Goal: Task Accomplishment & Management: Complete application form

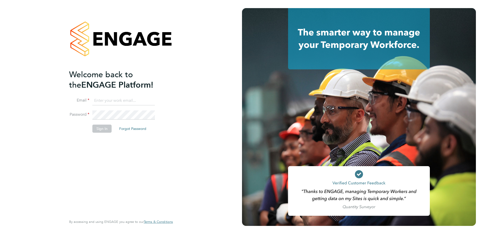
type input "sarah.montgomery@vistry.co.uk"
click at [100, 131] on button "Sign In" at bounding box center [101, 129] width 19 height 8
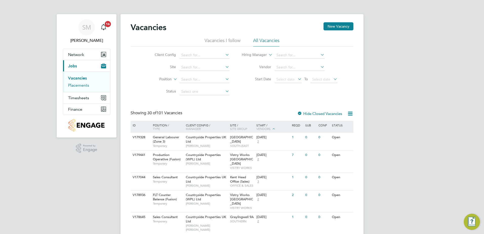
click at [80, 87] on link "Placements" at bounding box center [78, 85] width 21 height 5
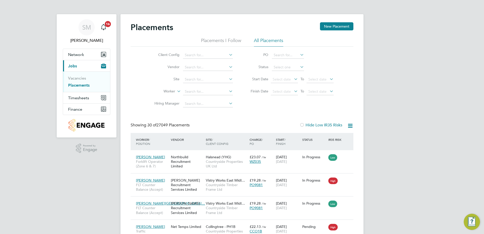
click at [228, 78] on icon at bounding box center [228, 78] width 0 height 7
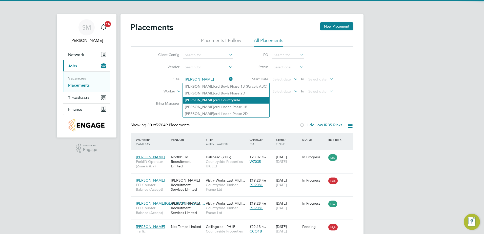
click at [209, 97] on li "Sherf ord Countryside" at bounding box center [226, 100] width 87 height 7
type input "Sherford Countryside"
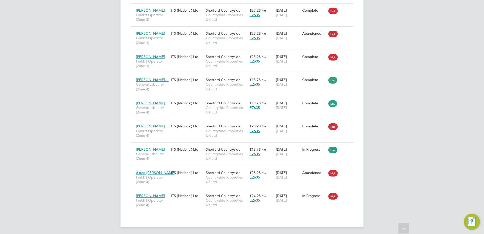
scroll to position [542, 0]
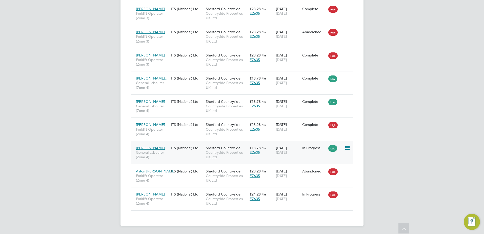
click at [146, 147] on span "[PERSON_NAME]" at bounding box center [150, 148] width 29 height 5
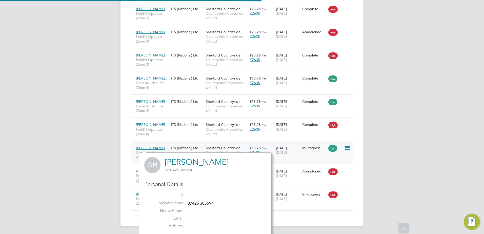
scroll to position [126, 132]
click at [311, 150] on div "In Progress" at bounding box center [314, 148] width 26 height 10
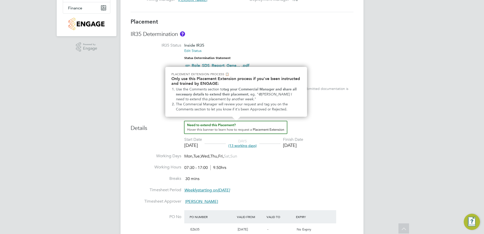
click at [265, 131] on img "How to extend a Placement?" at bounding box center [235, 127] width 103 height 13
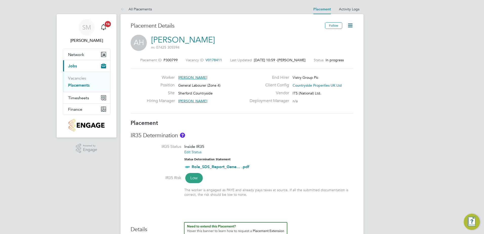
click at [347, 25] on icon at bounding box center [350, 25] width 6 height 6
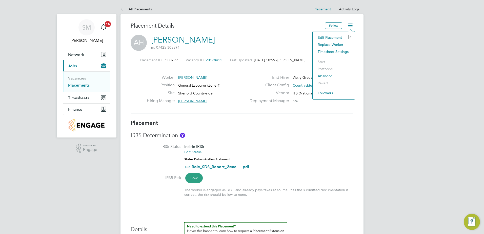
click at [330, 38] on li "Edit Placement e" at bounding box center [333, 37] width 37 height 7
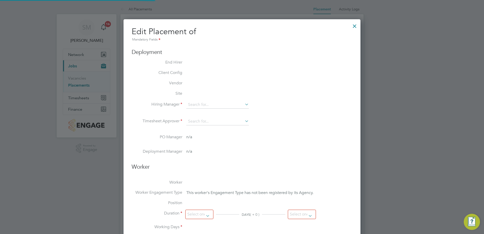
type input "[PERSON_NAME]"
type input "[DATE]"
type input "07:30"
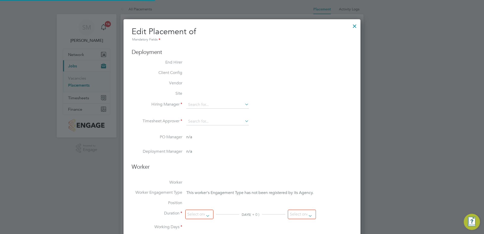
type input "17:00"
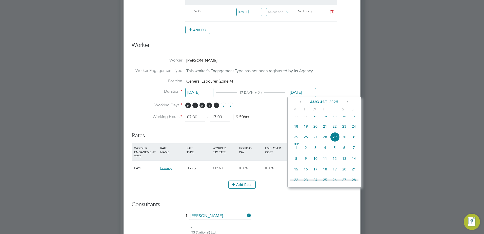
click at [298, 93] on input "[DATE]" at bounding box center [302, 92] width 28 height 9
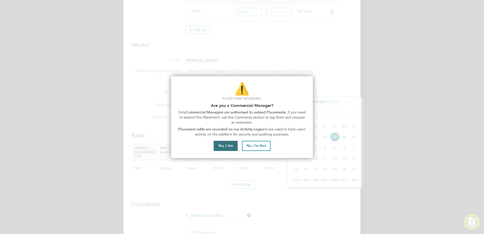
click at [232, 145] on button "Yes, I Am" at bounding box center [226, 146] width 24 height 10
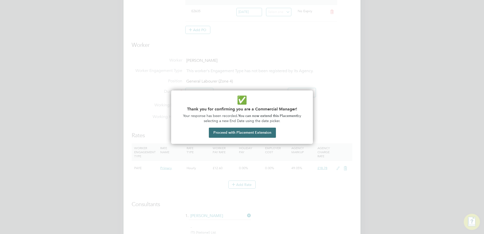
click at [237, 132] on button "Proceed with Placement Extension" at bounding box center [242, 133] width 67 height 10
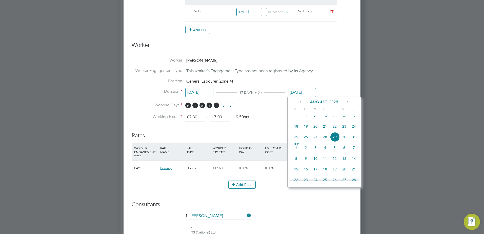
click at [335, 152] on span "5" at bounding box center [335, 148] width 10 height 10
type input "[DATE]"
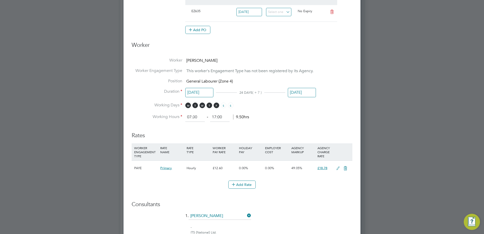
click at [320, 128] on h3 "Rates" at bounding box center [242, 133] width 221 height 12
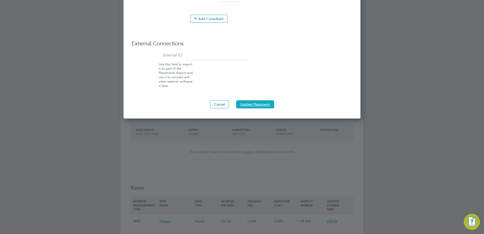
click at [249, 104] on button "Update Placement" at bounding box center [255, 104] width 38 height 8
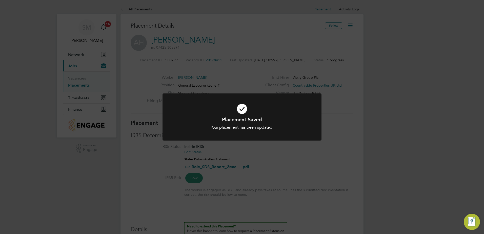
click at [336, 132] on div "Placement Saved Your placement has been updated. Cancel Okay" at bounding box center [242, 117] width 484 height 234
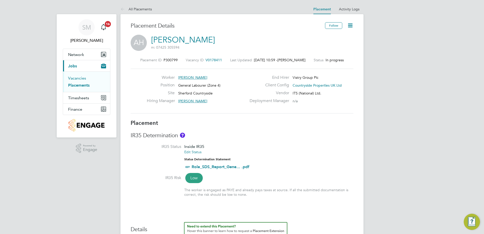
click at [79, 77] on link "Vacancies" at bounding box center [77, 78] width 18 height 5
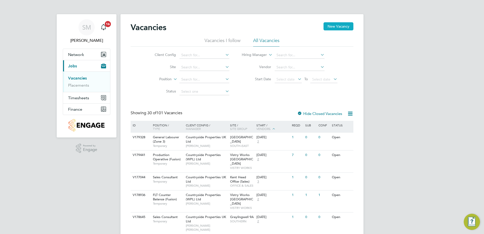
click at [330, 26] on button "New Vacancy" at bounding box center [338, 26] width 30 height 8
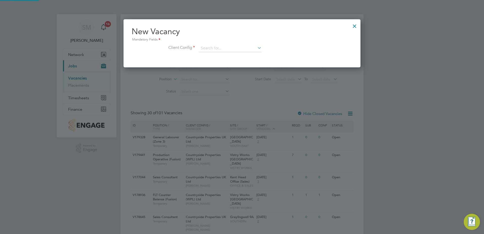
scroll to position [48, 237]
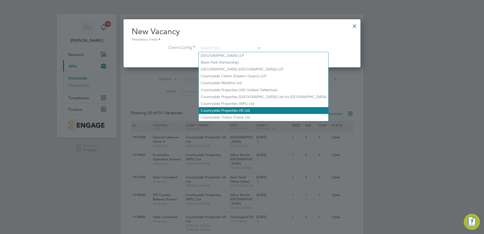
click at [230, 110] on li "Countryside Properties UK Ltd" at bounding box center [264, 110] width 130 height 7
type input "Countryside Properties UK Ltd"
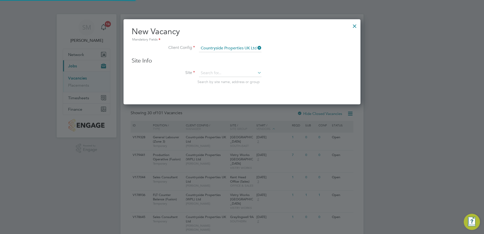
scroll to position [86, 237]
click at [215, 73] on input at bounding box center [230, 73] width 63 height 8
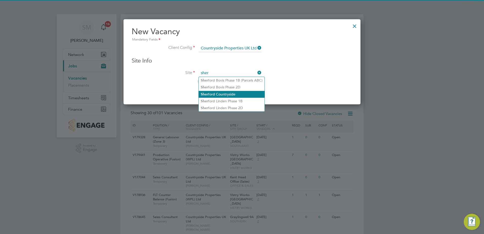
click at [233, 91] on li "[PERSON_NAME] Countryside" at bounding box center [232, 94] width 66 height 7
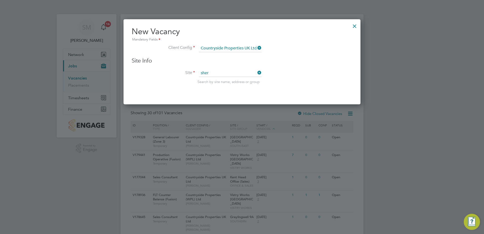
type input "Sherford Countryside"
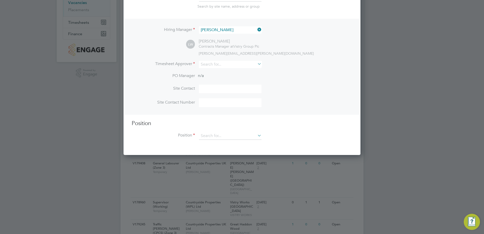
scroll to position [76, 0]
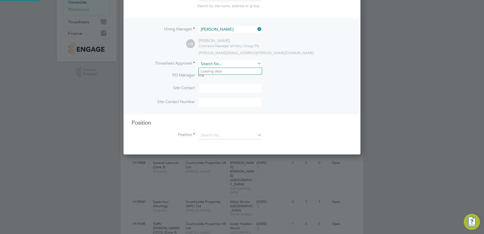
click at [235, 65] on input at bounding box center [230, 63] width 63 height 7
click at [224, 97] on li "Cha rlie Cousens" at bounding box center [230, 98] width 63 height 7
type input "[PERSON_NAME]"
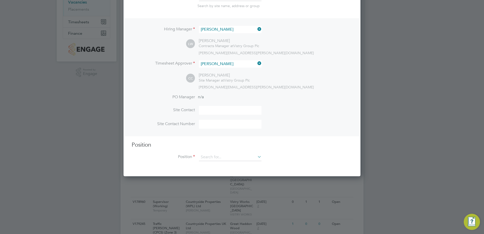
click at [314, 97] on li "PO Manager n/a" at bounding box center [242, 99] width 221 height 11
click at [225, 113] on input at bounding box center [230, 110] width 63 height 9
type input "[PERSON_NAME]"
type input "07469288021"
type input "Forklift Operator (Zone 4)"
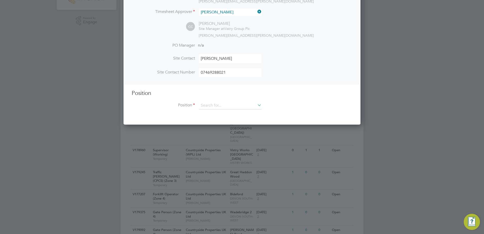
scroll to position [152, 0]
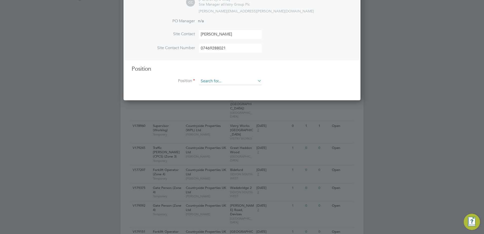
click at [213, 84] on input at bounding box center [230, 81] width 63 height 8
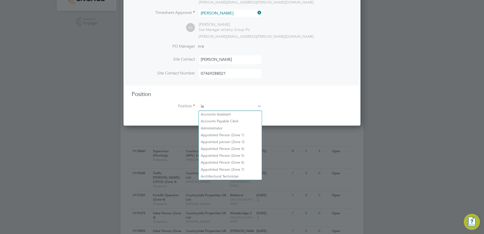
scroll to position [730, 237]
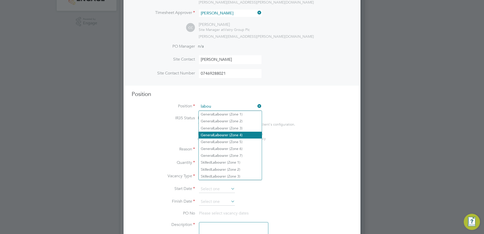
click at [218, 136] on b "Labou" at bounding box center [218, 135] width 10 height 4
type input "General Labourer (Zone 4)"
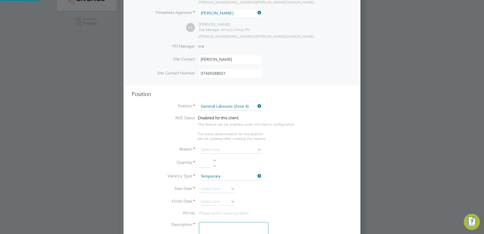
type textarea "- General site labouring duties - Supporting the trades on site - Moving materi…"
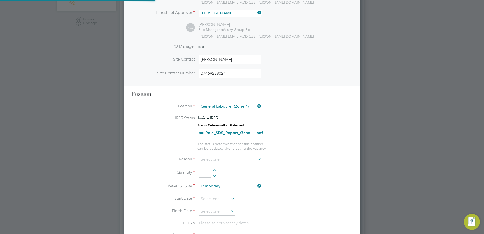
scroll to position [15, 27]
click at [323, 135] on li "IR35 Status Inside IR35 Status Determination Statement Role_SDS_Report_Gene... …" at bounding box center [242, 128] width 221 height 26
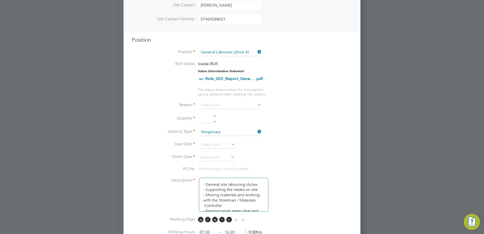
scroll to position [202, 0]
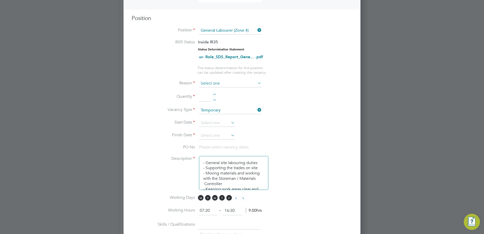
click at [244, 85] on input at bounding box center [230, 84] width 63 height 8
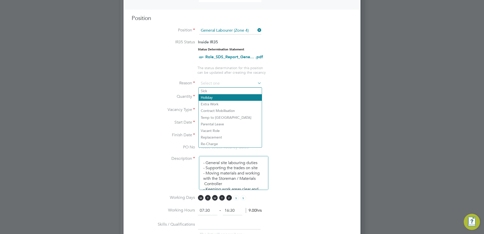
click at [229, 99] on li "Holiday" at bounding box center [230, 97] width 63 height 7
type input "Holiday"
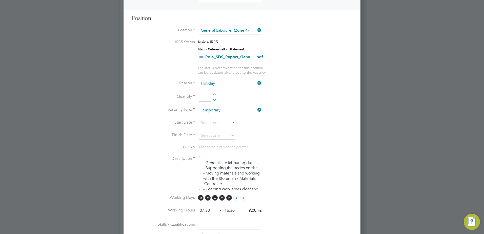
click at [293, 101] on li "Quantity" at bounding box center [242, 99] width 221 height 14
click at [214, 95] on div at bounding box center [214, 95] width 4 height 4
type input "1"
click at [297, 103] on li "Quantity 1" at bounding box center [242, 99] width 221 height 14
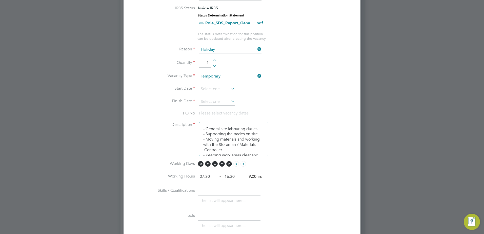
scroll to position [253, 0]
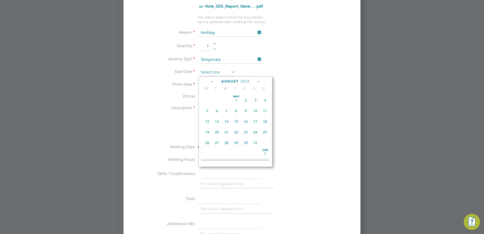
click at [226, 73] on input at bounding box center [217, 73] width 36 height 8
click at [246, 121] on span "29" at bounding box center [246, 117] width 10 height 10
type input "[DATE]"
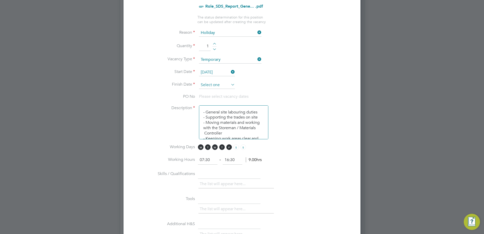
click at [217, 84] on input at bounding box center [217, 85] width 36 height 8
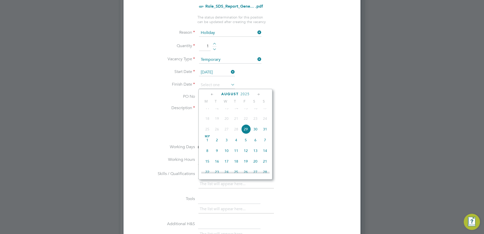
click at [245, 134] on span "29" at bounding box center [246, 129] width 10 height 10
type input "[DATE]"
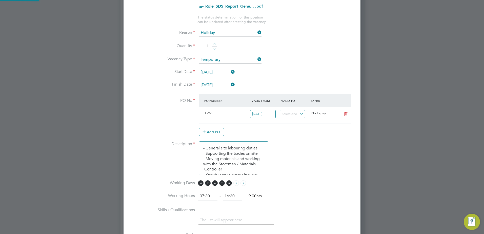
scroll to position [3, 3]
click at [297, 143] on li "Description - General site labouring duties - Supporting the trades on site - M…" at bounding box center [242, 160] width 221 height 39
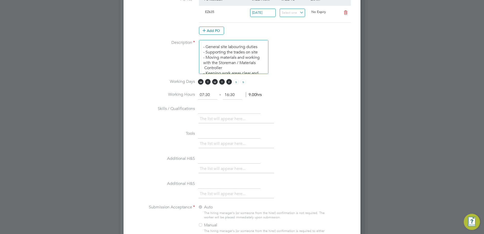
click at [231, 96] on input "16:30" at bounding box center [232, 94] width 19 height 9
click at [233, 96] on input "16:30" at bounding box center [232, 94] width 19 height 9
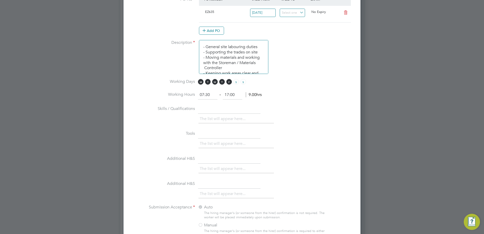
type input "17:00"
click at [351, 103] on li "Working Hours 07:30 ‐ 17:00 9.00hrs" at bounding box center [242, 97] width 221 height 14
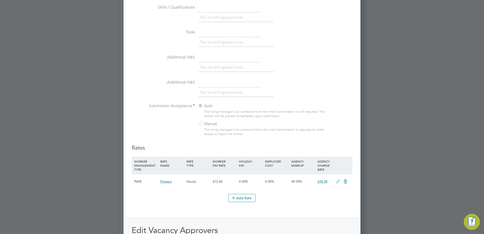
click at [338, 182] on icon at bounding box center [338, 181] width 6 height 4
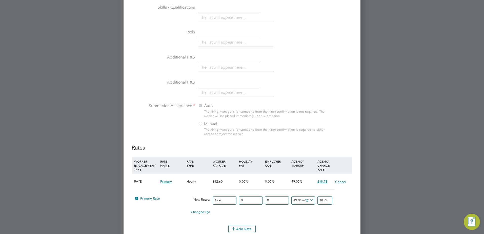
click at [327, 202] on input "18.78" at bounding box center [324, 200] width 15 height 8
type input "-92.06349206349206"
type input "1"
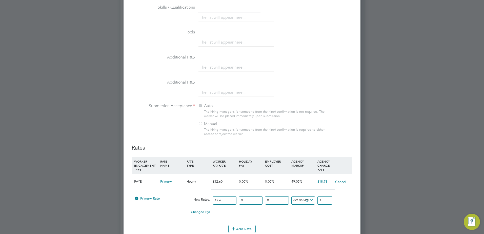
type input "50.79365079365079"
type input "19"
type input "53.96825396825397"
type input "19.4"
type input "54.36507936507937"
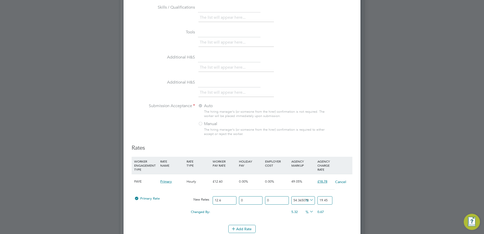
type input "19.45"
click at [322, 207] on div "19.45" at bounding box center [324, 200] width 17 height 13
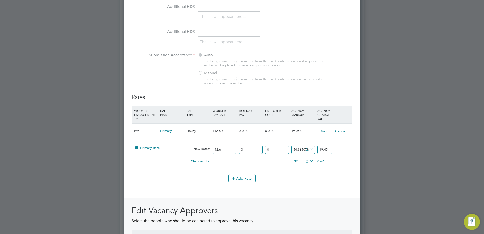
click at [294, 178] on div "Add Rate" at bounding box center [242, 178] width 221 height 8
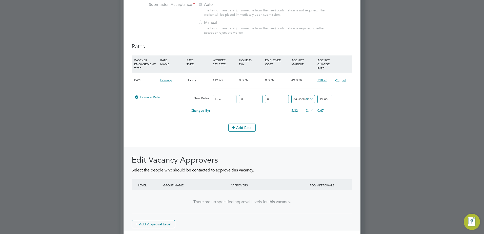
scroll to position [532, 0]
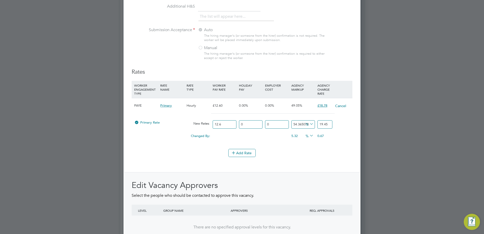
click at [288, 162] on div "Rates WORKER ENGAGEMENT TYPE RATE NAME RATE TYPE WORKER PAY RATE HOLIDAY PAY EM…" at bounding box center [242, 162] width 221 height 188
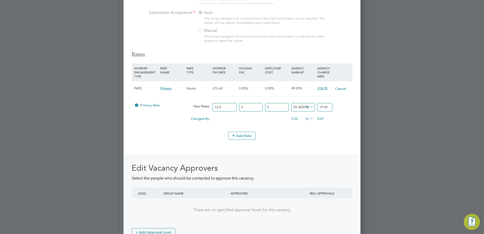
scroll to position [582, 0]
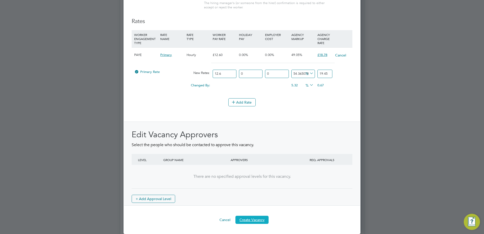
click at [260, 219] on button "Create Vacancy" at bounding box center [251, 220] width 33 height 8
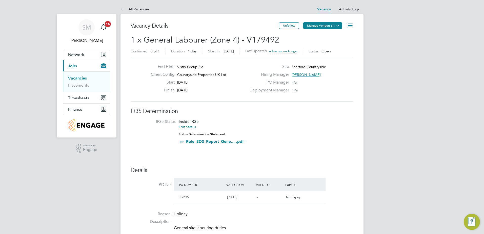
click at [320, 24] on button "Manage Vendors (1)" at bounding box center [322, 25] width 39 height 7
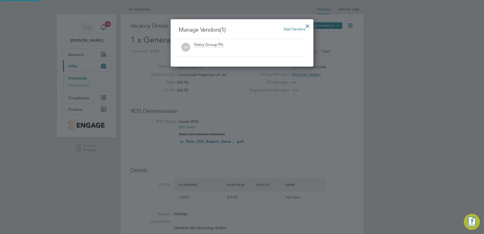
scroll to position [47, 143]
click at [289, 30] on span "Add Vendors" at bounding box center [294, 29] width 22 height 5
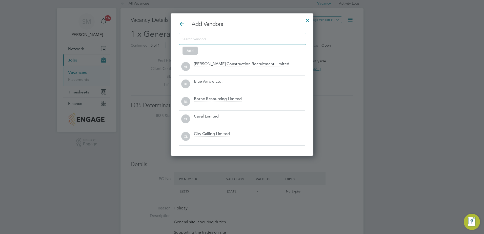
scroll to position [0, 0]
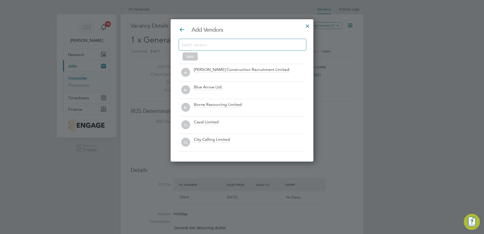
click at [200, 42] on input at bounding box center [238, 44] width 114 height 7
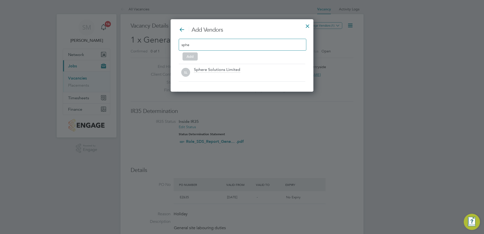
scroll to position [73, 143]
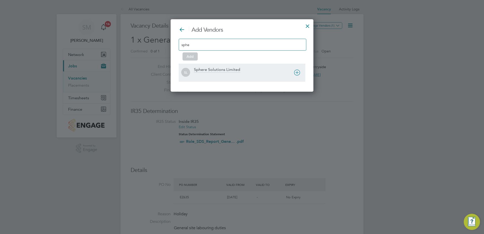
type input "sphe"
click at [211, 68] on div "Sphere Solutions Limited" at bounding box center [217, 70] width 46 height 6
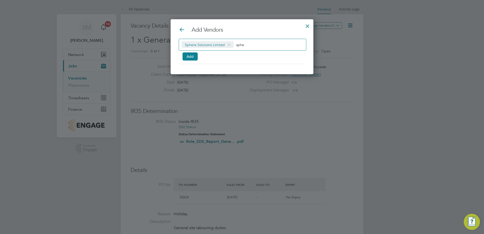
scroll to position [55, 143]
click at [187, 57] on button "Add" at bounding box center [189, 56] width 15 height 8
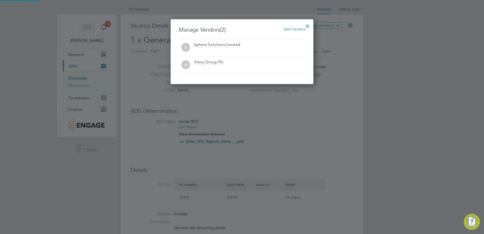
scroll to position [65, 143]
click at [308, 24] on div at bounding box center [307, 24] width 9 height 9
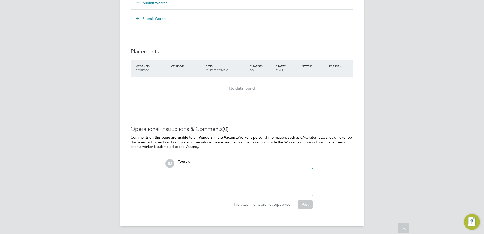
click at [325, 209] on div "Operational Instructions & Comments (0) Comments on this page are visible to al…" at bounding box center [242, 171] width 223 height 90
click at [321, 180] on div "SM You say: Attachments are not supported File attachments are not supported. P…" at bounding box center [259, 183] width 188 height 49
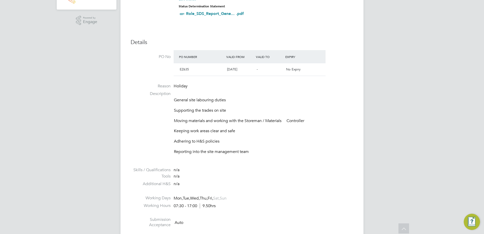
scroll to position [0, 0]
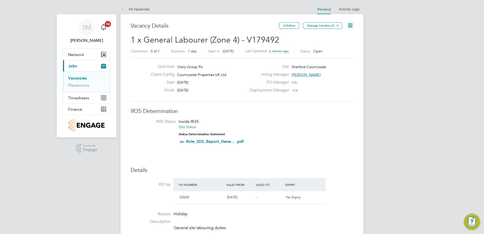
click at [336, 97] on div "End Hirer Vistry Group Plc Client Config Countryside Properties UK Ltd Start [D…" at bounding box center [242, 80] width 223 height 44
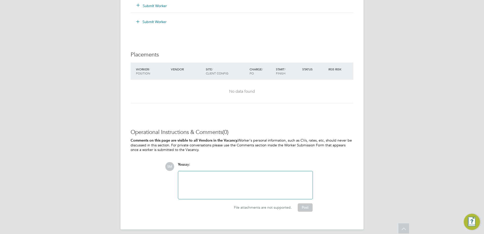
scroll to position [484, 0]
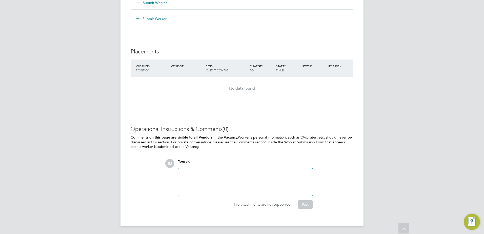
click at [304, 151] on div "Operational Instructions & Comments (0) Comments on this page are visible to al…" at bounding box center [242, 167] width 223 height 83
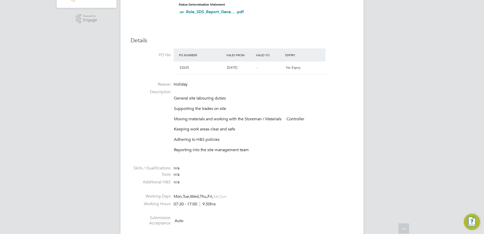
scroll to position [0, 0]
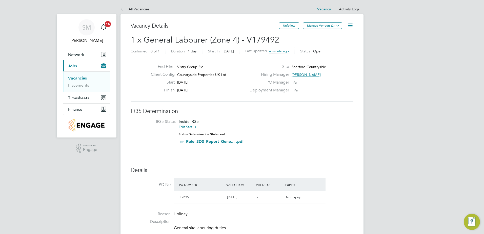
click at [75, 80] on link "Vacancies" at bounding box center [77, 78] width 19 height 5
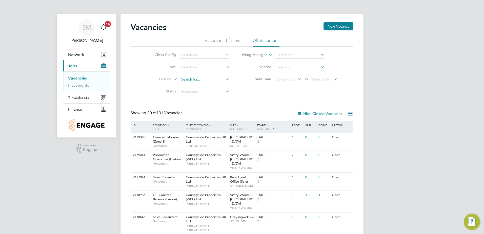
click at [189, 80] on input at bounding box center [204, 79] width 50 height 7
click at [224, 79] on icon at bounding box center [224, 78] width 0 height 7
click at [224, 80] on icon at bounding box center [224, 78] width 0 height 7
click at [211, 68] on input at bounding box center [204, 67] width 50 height 7
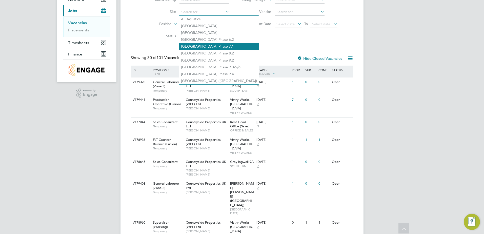
scroll to position [25, 0]
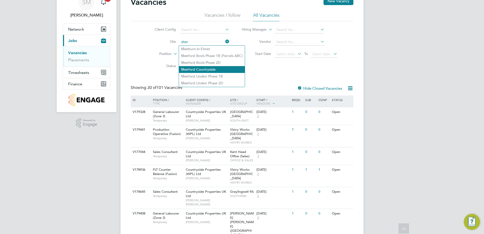
click at [189, 68] on li "[PERSON_NAME] Countryside" at bounding box center [212, 69] width 66 height 7
type input "Sherford Countryside"
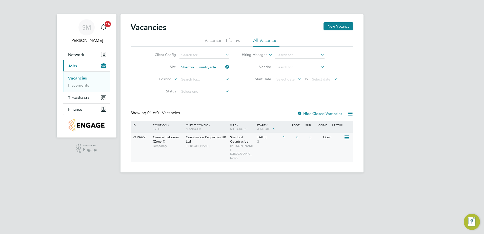
click at [258, 142] on span "2" at bounding box center [257, 141] width 3 height 4
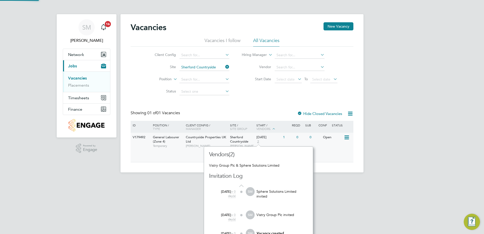
scroll to position [119, 108]
click at [258, 142] on span "2" at bounding box center [257, 141] width 3 height 4
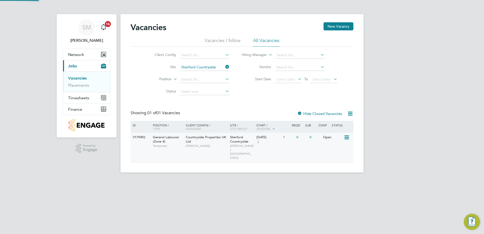
scroll to position [0, 0]
click at [402, 85] on div "SM [PERSON_NAME] Notifications 16 Applications: Network Team Members Sites Work…" at bounding box center [242, 90] width 484 height 180
